Goal: Task Accomplishment & Management: Manage account settings

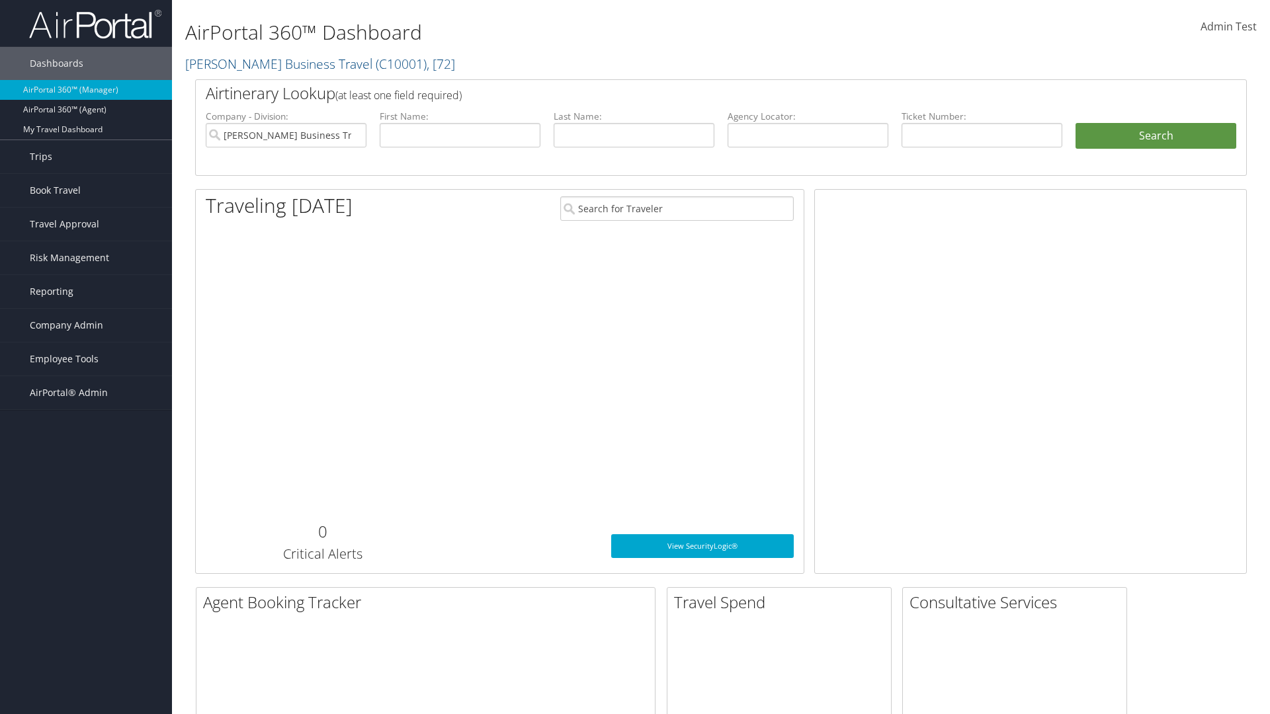
click at [86, 325] on span "Company Admin" at bounding box center [66, 325] width 73 height 33
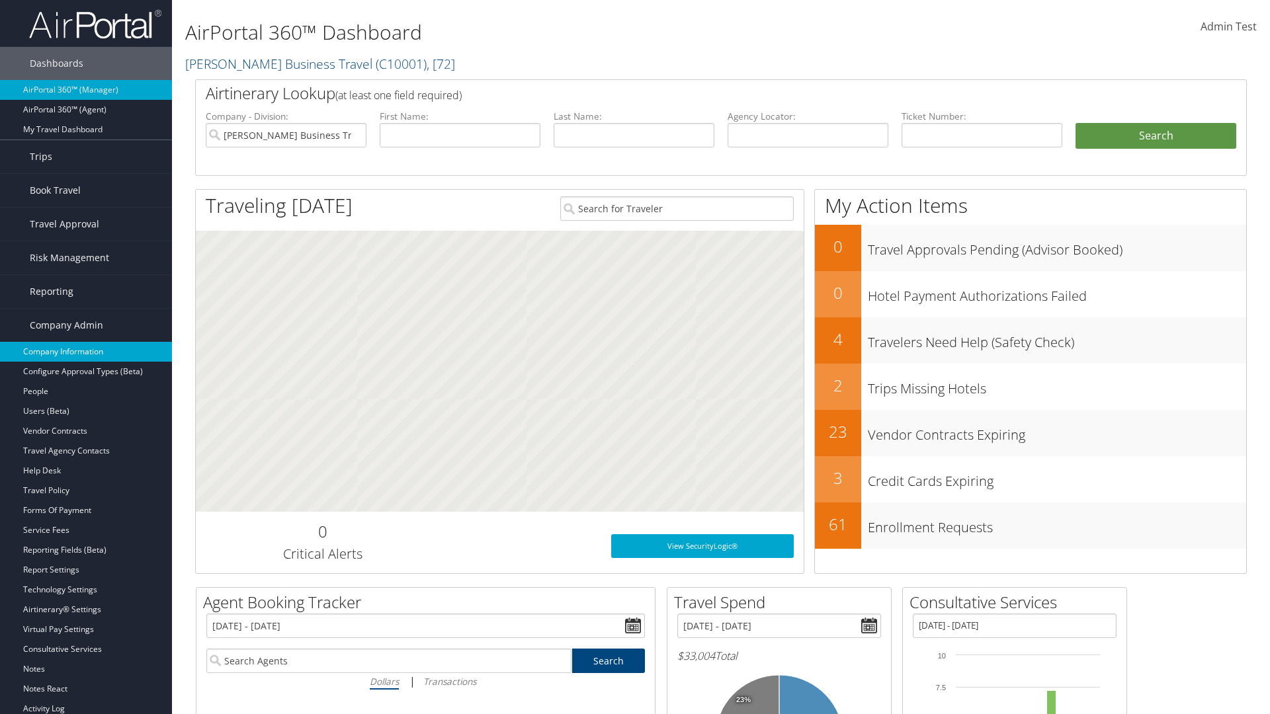
click at [86, 352] on link "Company Information" at bounding box center [86, 352] width 172 height 20
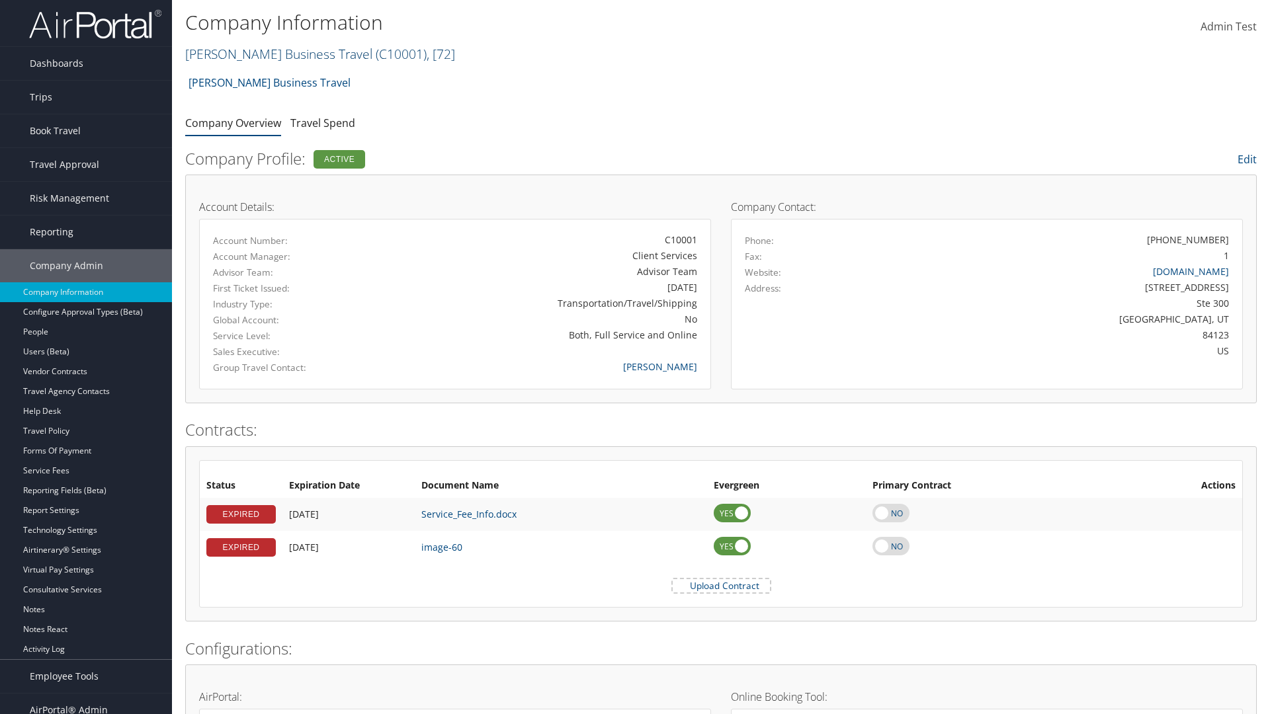
click at [272, 54] on link "[PERSON_NAME] Business Travel ( C10001 ) , [ 72 ]" at bounding box center [320, 54] width 270 height 18
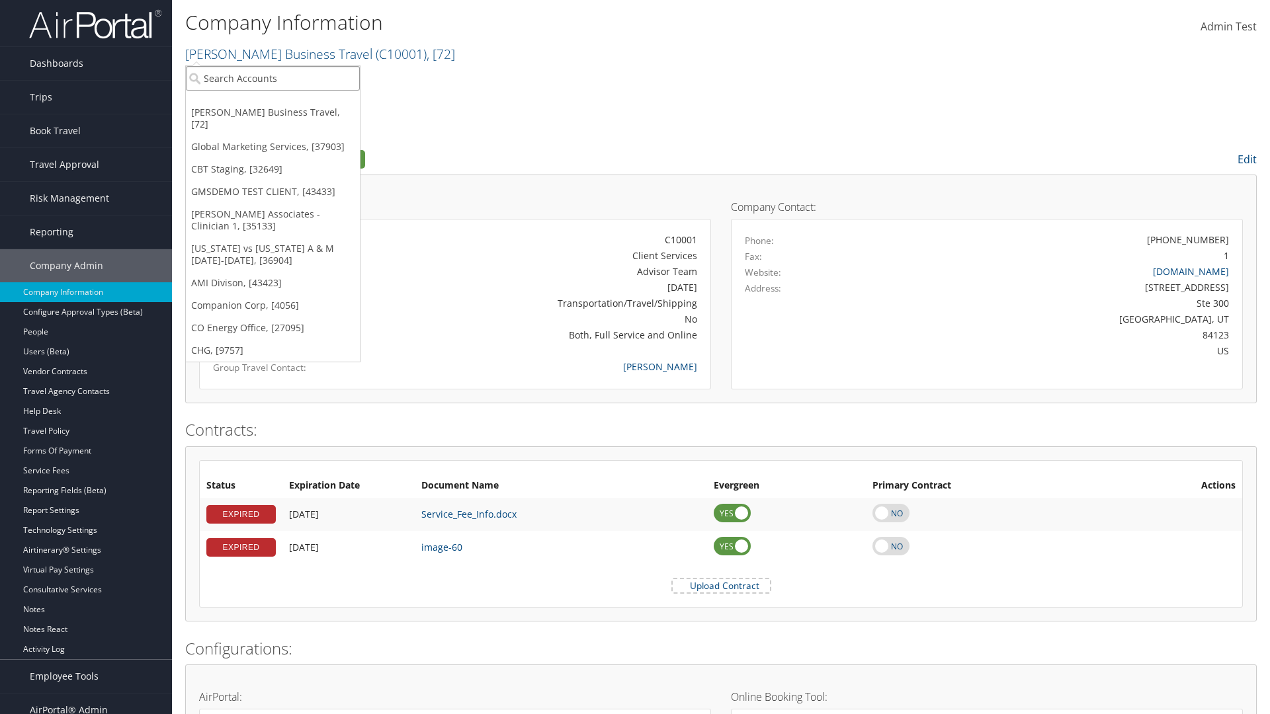
click at [272, 78] on input "search" at bounding box center [273, 78] width 174 height 24
type input "[PERSON_NAME] Business Travel"
click at [291, 103] on div "[PERSON_NAME] Business Travel (C10001), [72]" at bounding box center [292, 103] width 226 height 12
